Goal: Find specific page/section: Find specific page/section

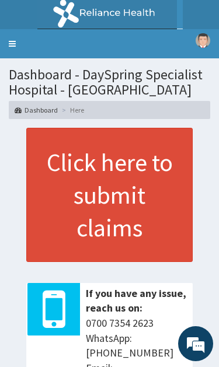
click at [16, 40] on link "Toggle navigation" at bounding box center [12, 43] width 25 height 29
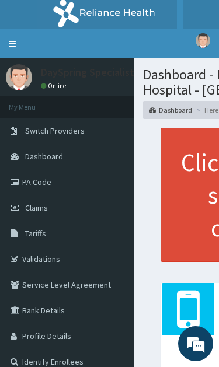
click at [69, 233] on link "Tariffs" at bounding box center [67, 234] width 134 height 26
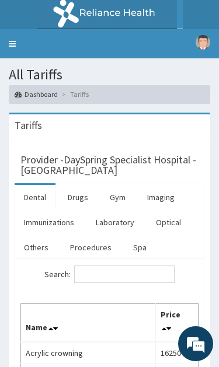
click at [95, 246] on link "Procedures" at bounding box center [91, 247] width 60 height 25
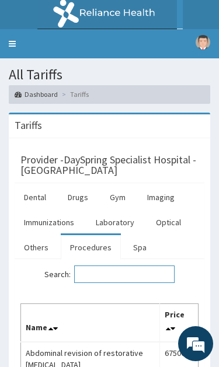
click at [132, 277] on input "Search:" at bounding box center [124, 274] width 100 height 18
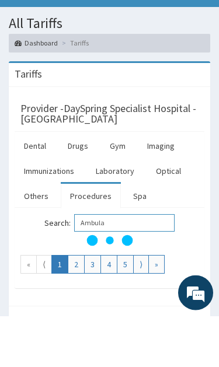
scroll to position [52, 0]
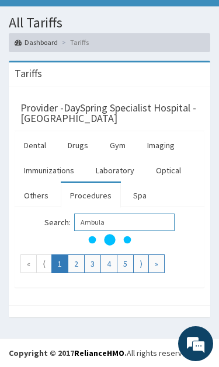
type input "Ambulance"
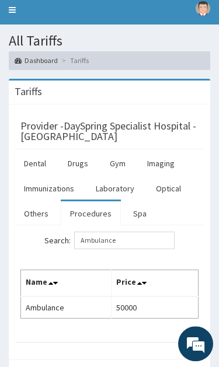
scroll to position [34, 0]
